Goal: Task Accomplishment & Management: Manage account settings

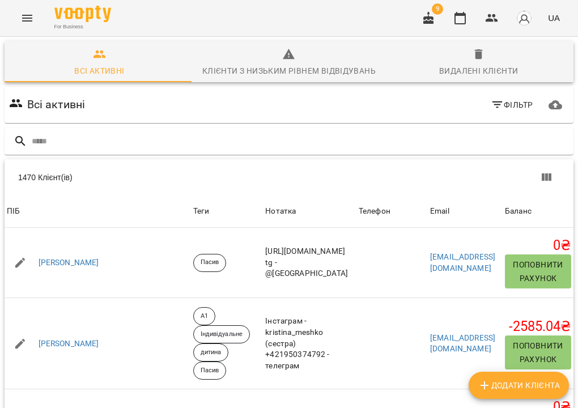
click at [225, 131] on div at bounding box center [289, 142] width 569 height 28
click at [213, 149] on input "text" at bounding box center [300, 141] width 537 height 19
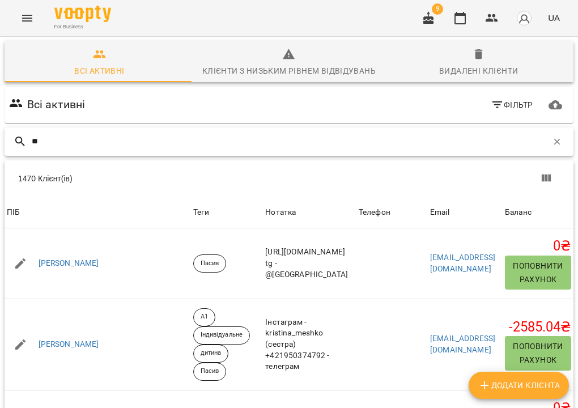
type input "*"
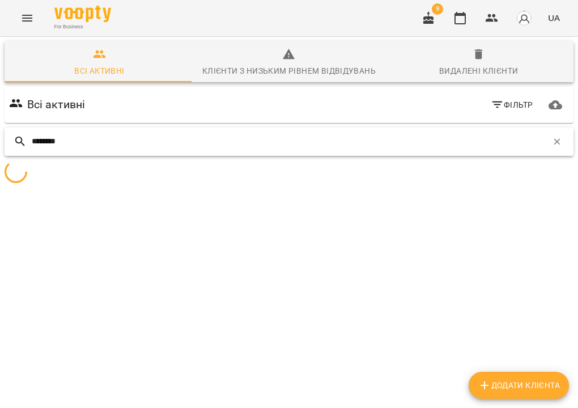
type input "********"
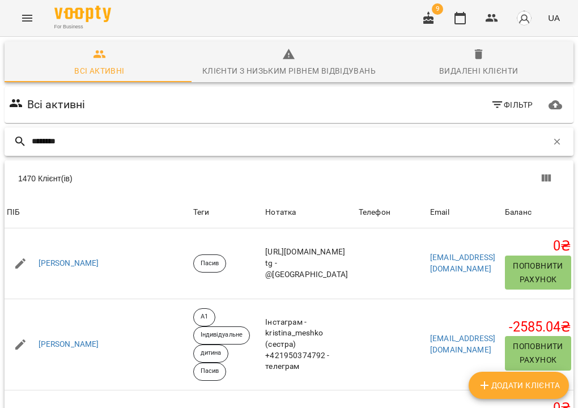
click at [213, 149] on input "********" at bounding box center [290, 141] width 516 height 19
click at [213, 137] on input "********" at bounding box center [290, 141] width 516 height 19
click at [553, 141] on icon "button" at bounding box center [557, 142] width 10 height 10
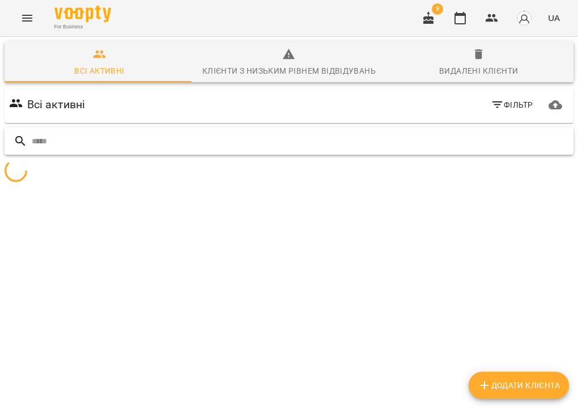
scroll to position [0, 0]
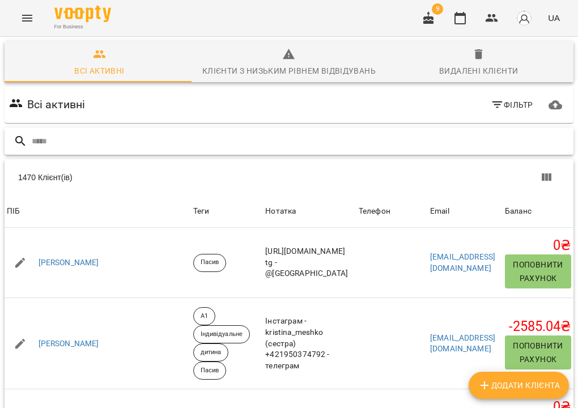
click at [187, 138] on input "text" at bounding box center [300, 141] width 537 height 19
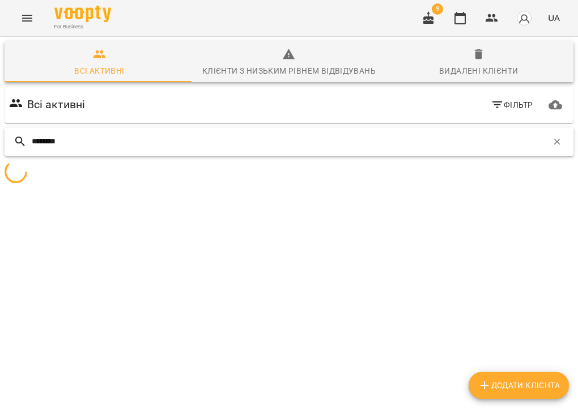
type input "********"
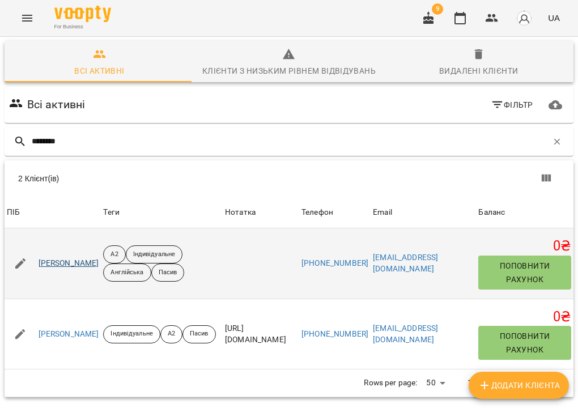
click at [99, 269] on link "Галицька Валерія Євгенівна" at bounding box center [69, 263] width 61 height 11
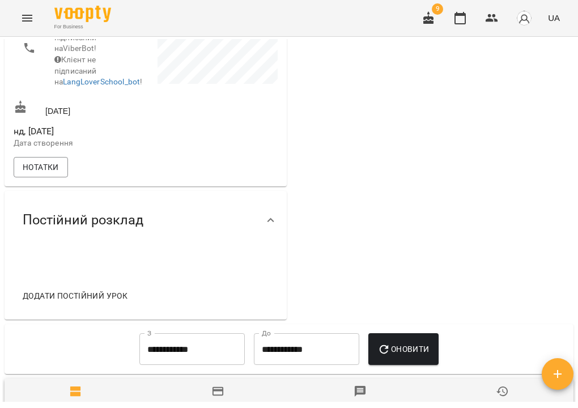
scroll to position [595, 0]
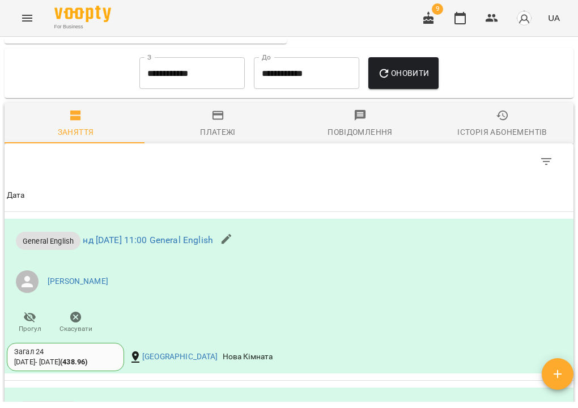
click at [491, 139] on div "Історія абонементів" at bounding box center [502, 132] width 90 height 14
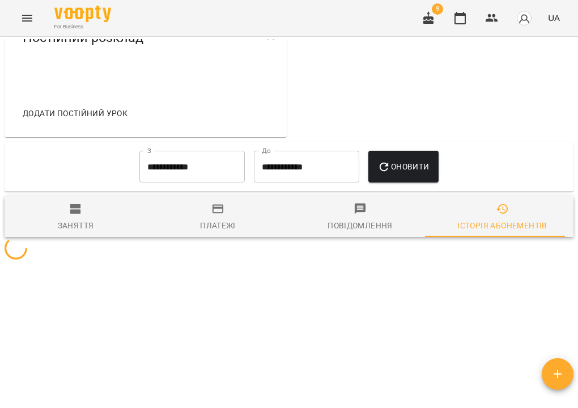
scroll to position [517, 0]
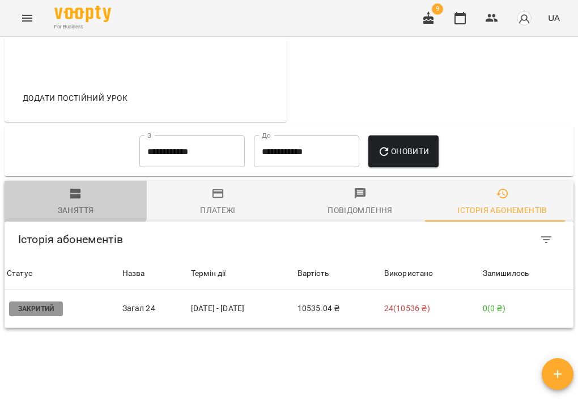
click at [69, 197] on button "Заняття" at bounding box center [76, 201] width 142 height 41
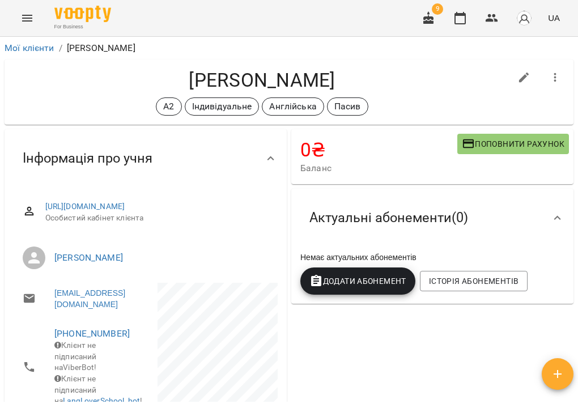
scroll to position [0, 0]
click at [38, 51] on link "Мої клієнти" at bounding box center [30, 48] width 50 height 11
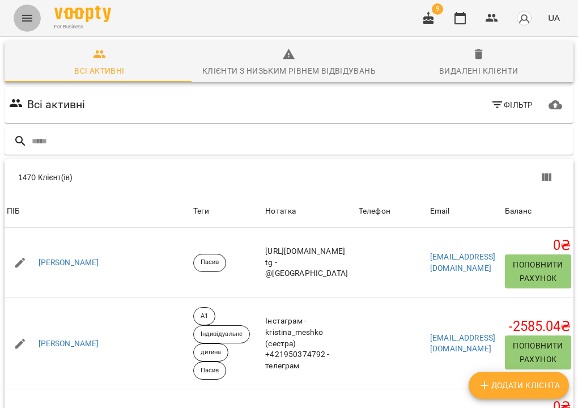
click at [27, 17] on icon "Menu" at bounding box center [27, 18] width 14 height 14
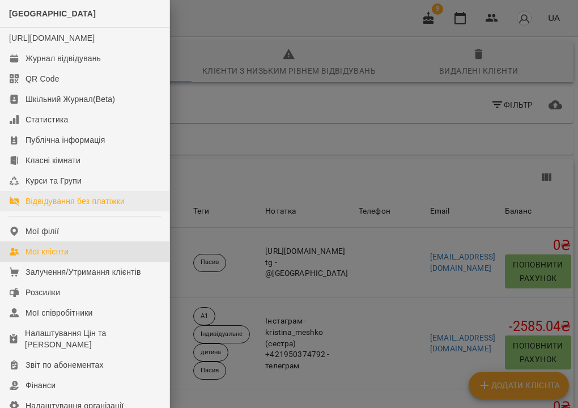
click at [58, 206] on link "Відвідування без платіжки" at bounding box center [84, 201] width 169 height 20
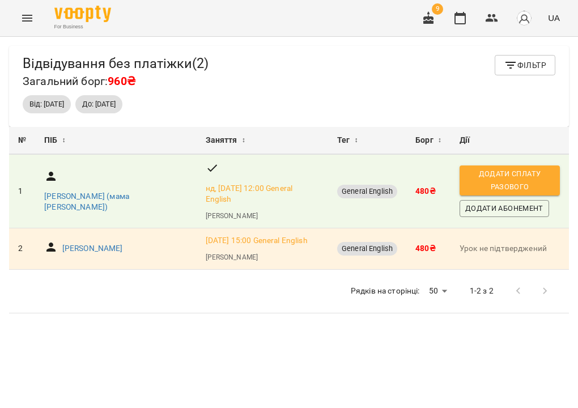
click at [31, 22] on icon "Menu" at bounding box center [27, 18] width 14 height 14
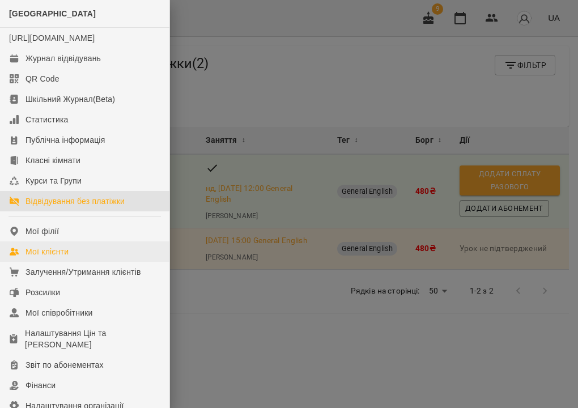
click at [76, 261] on link "Мої клієнти" at bounding box center [84, 251] width 169 height 20
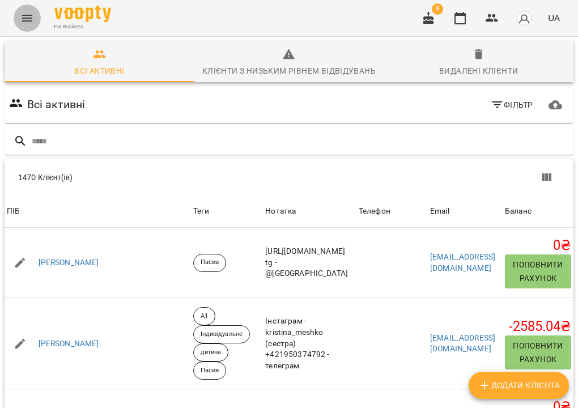
click at [28, 11] on button "Menu" at bounding box center [27, 18] width 27 height 27
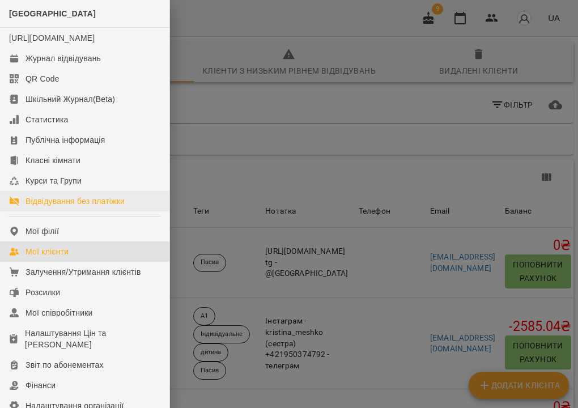
click at [78, 207] on div "Відвідування без платіжки" at bounding box center [75, 201] width 99 height 11
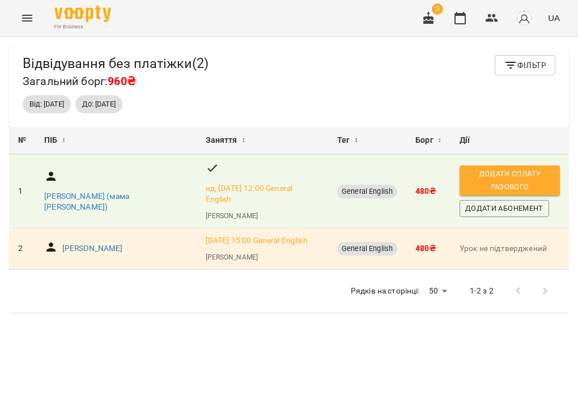
click at [28, 13] on icon "Menu" at bounding box center [27, 18] width 14 height 14
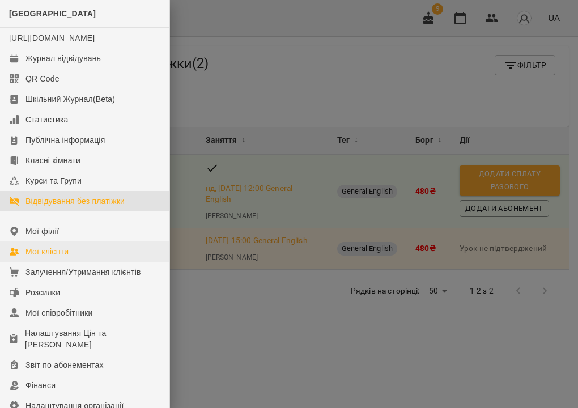
click at [47, 257] on div "Мої клієнти" at bounding box center [47, 251] width 43 height 11
